Goal: Find specific page/section: Find specific page/section

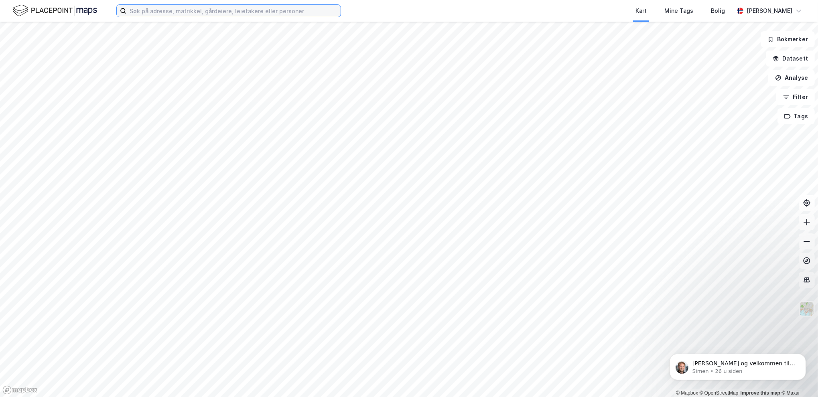
click at [231, 12] on input at bounding box center [233, 11] width 214 height 12
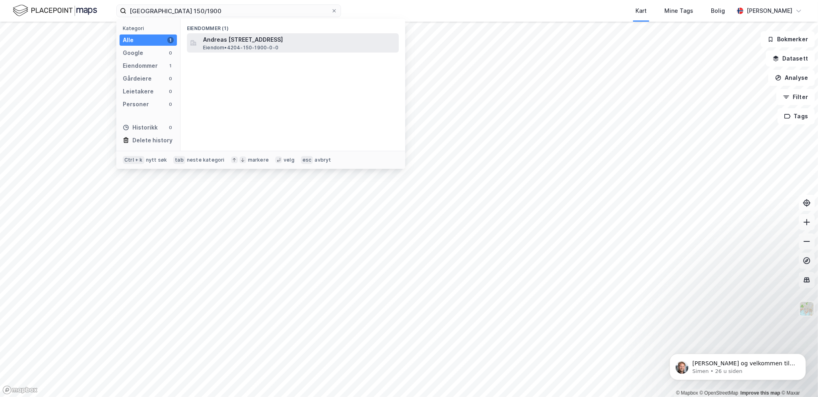
click at [231, 45] on span "Eiendom • 4204-150-1900-0-0" at bounding box center [240, 48] width 75 height 6
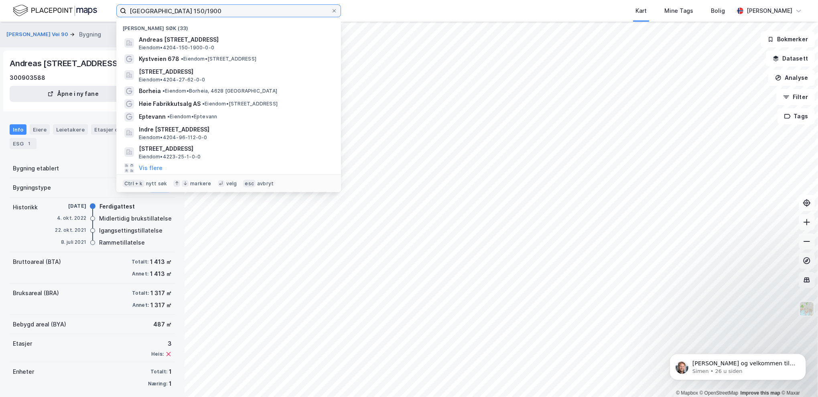
drag, startPoint x: 184, startPoint y: 10, endPoint x: 203, endPoint y: 8, distance: 19.0
click at [203, 8] on input "[GEOGRAPHIC_DATA] 150/1900" at bounding box center [228, 11] width 205 height 12
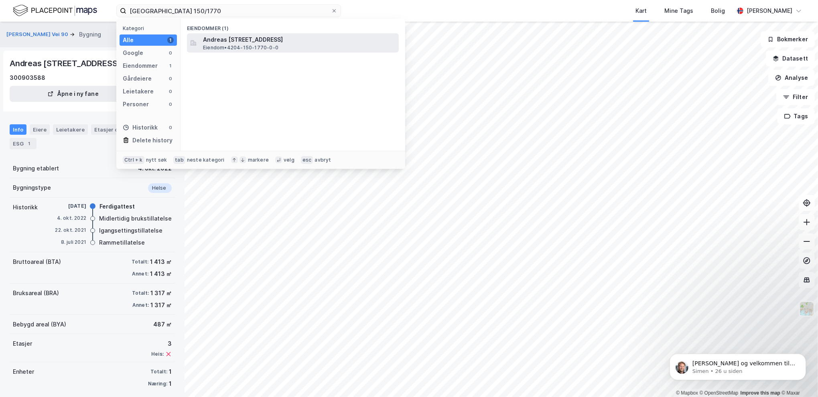
click at [256, 44] on span "Andreas [STREET_ADDRESS]" at bounding box center [299, 40] width 193 height 10
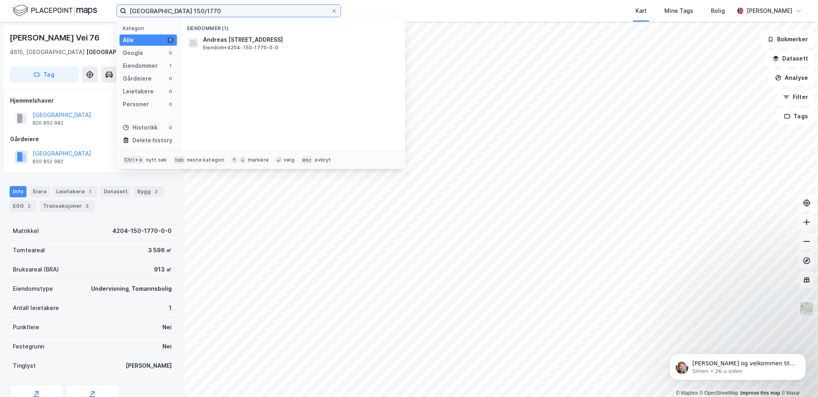
drag, startPoint x: 181, startPoint y: 12, endPoint x: 203, endPoint y: 8, distance: 22.3
click at [203, 8] on input "[GEOGRAPHIC_DATA] 150/1770" at bounding box center [228, 11] width 205 height 12
type input "Kristiansand 150/1899"
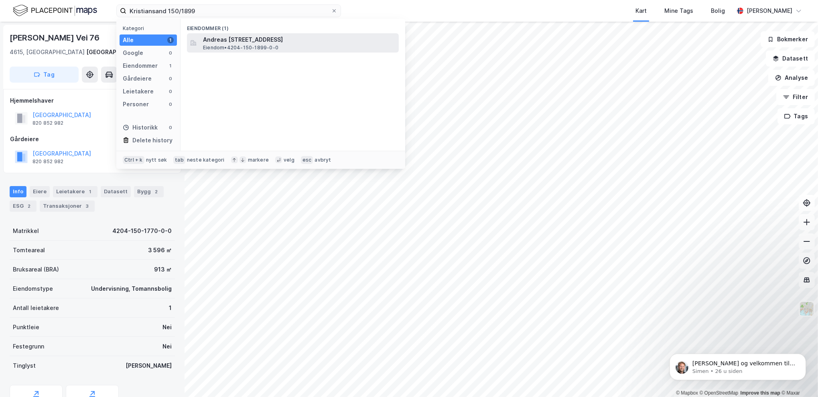
click at [237, 41] on span "Andreas [STREET_ADDRESS]" at bounding box center [299, 40] width 193 height 10
